Goal: Task Accomplishment & Management: Use online tool/utility

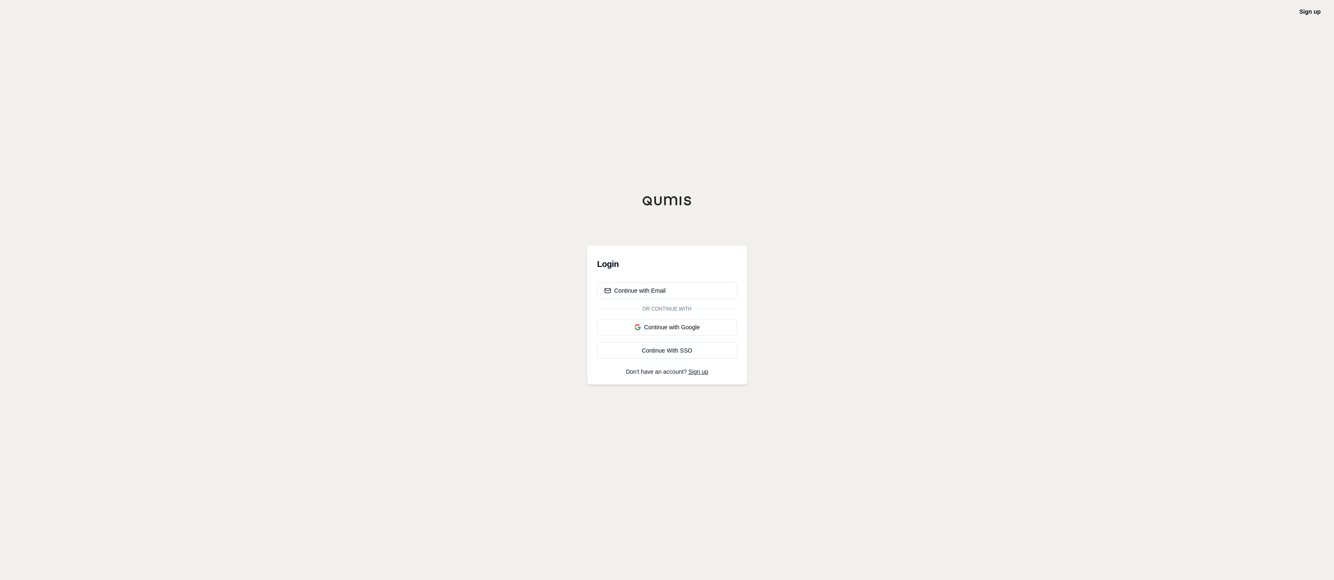
click at [672, 277] on div "Login Continue with Email Or continue with Continue with Google Continue With S…" at bounding box center [667, 315] width 160 height 139
click at [684, 294] on button "Continue with Email" at bounding box center [667, 290] width 140 height 17
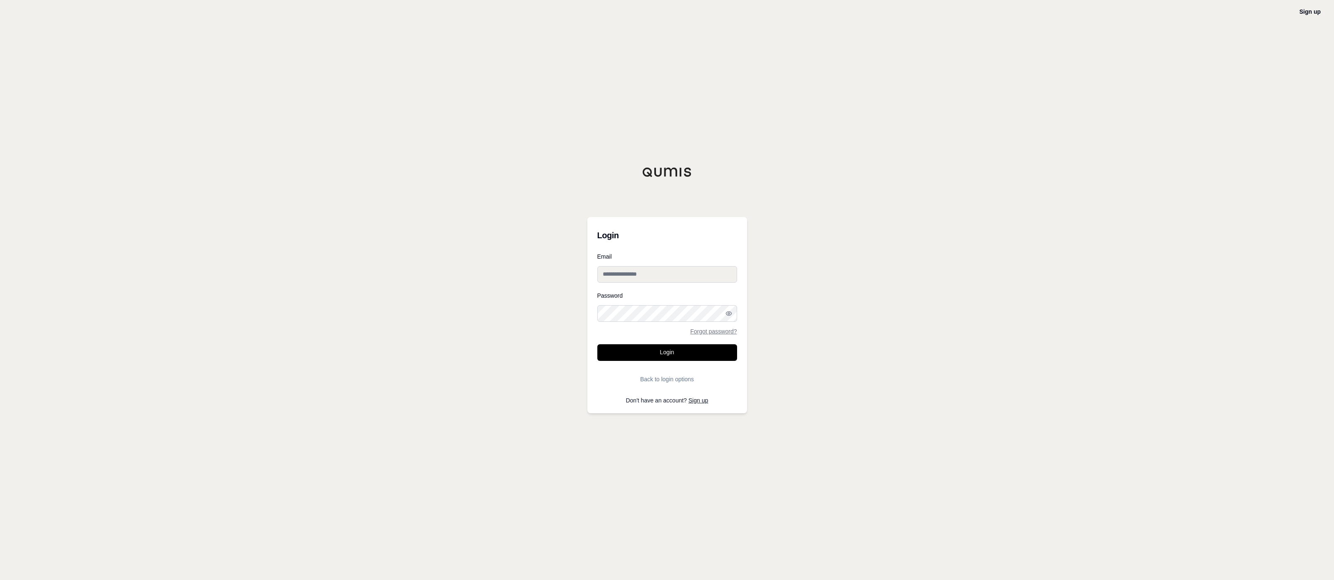
click at [674, 275] on input "Email" at bounding box center [667, 274] width 140 height 17
click at [708, 273] on input "Email" at bounding box center [667, 274] width 140 height 17
type input "**********"
click at [699, 352] on button "Login" at bounding box center [667, 352] width 140 height 17
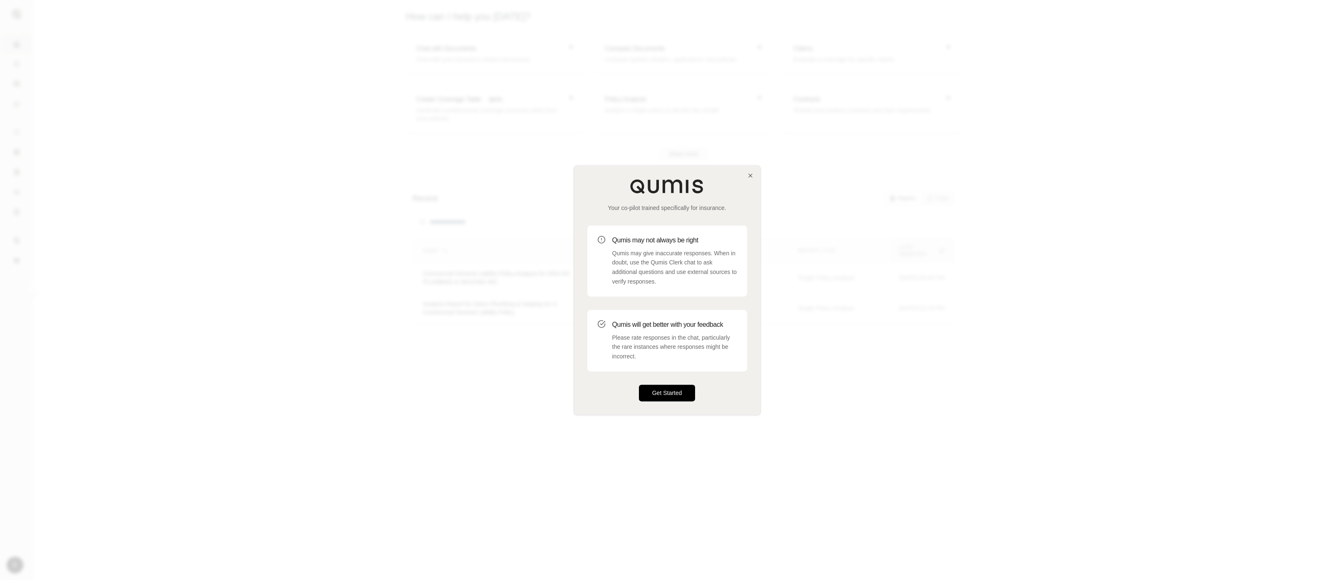
click at [669, 400] on button "Get Started" at bounding box center [667, 393] width 57 height 17
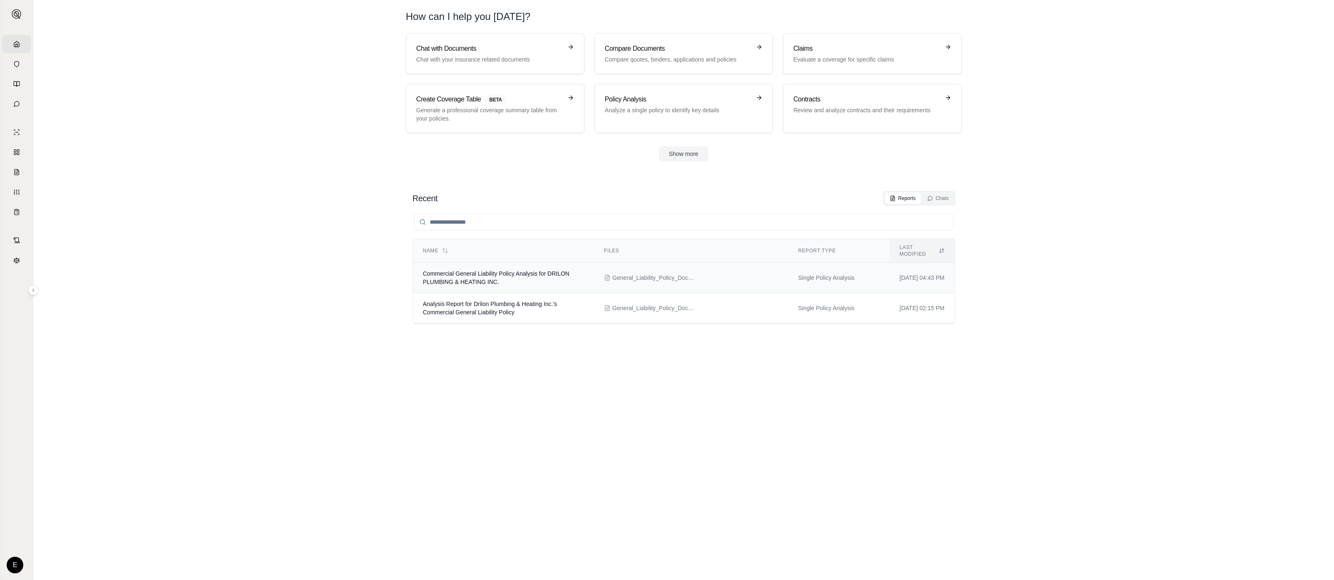
click at [496, 270] on span "Commercial General Liability Policy Analysis for DRILON PLUMBING & HEATING INC." at bounding box center [496, 277] width 146 height 15
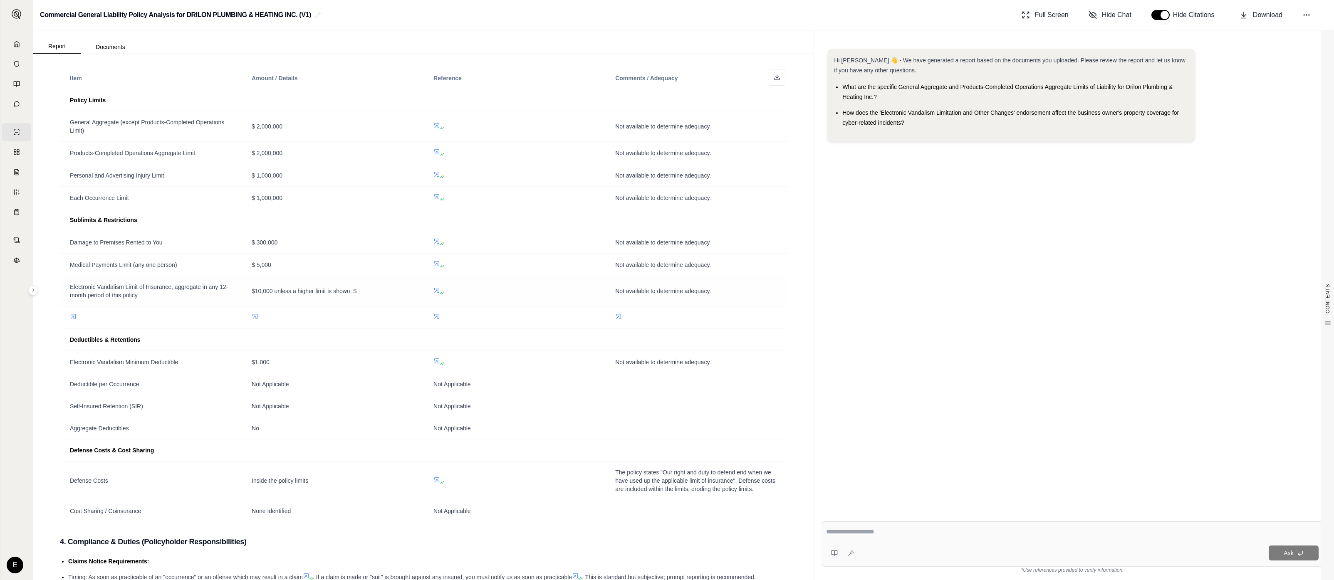
scroll to position [435, 0]
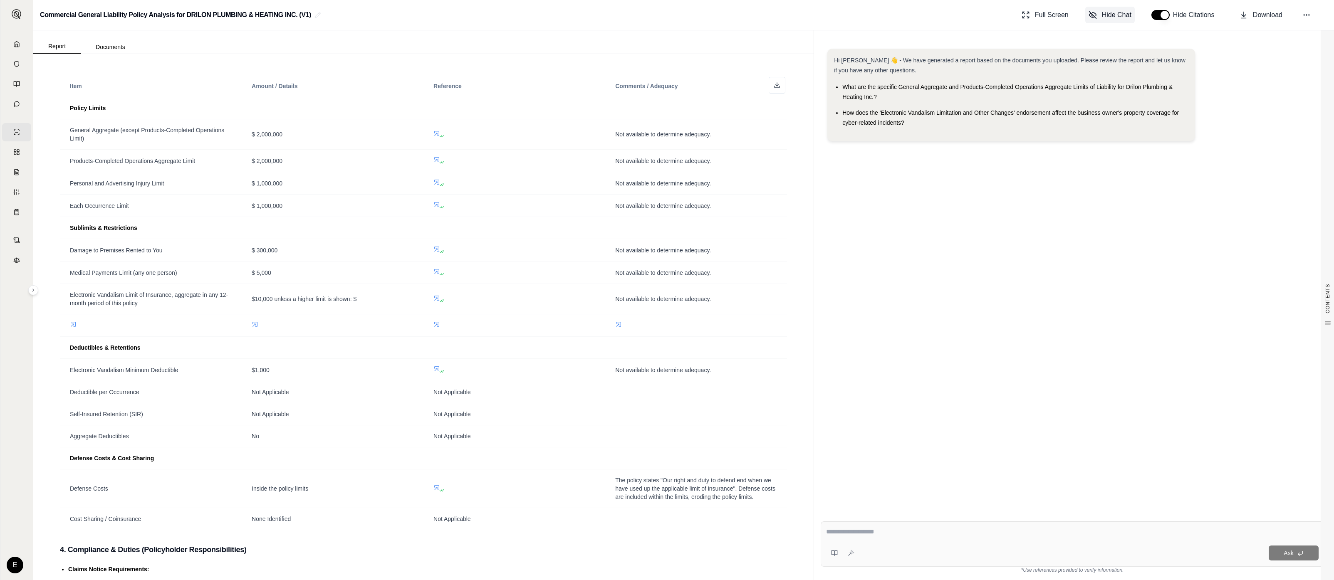
click at [1124, 18] on span "Hide Chat" at bounding box center [1117, 15] width 30 height 10
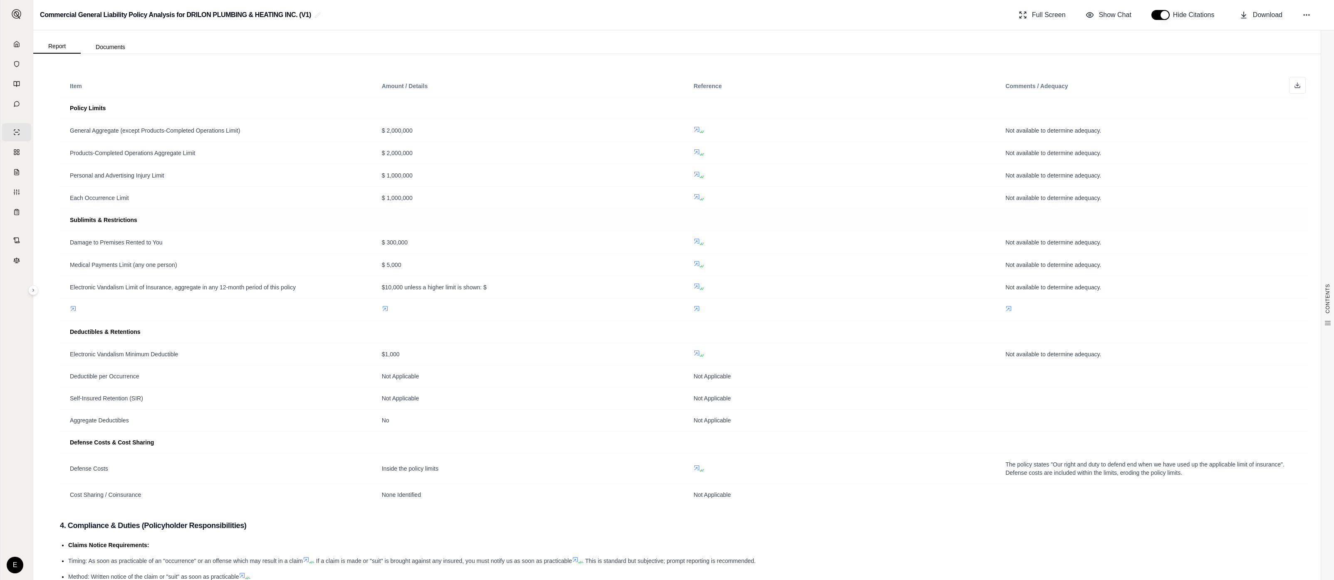
scroll to position [0, 0]
